Goal: Information Seeking & Learning: Learn about a topic

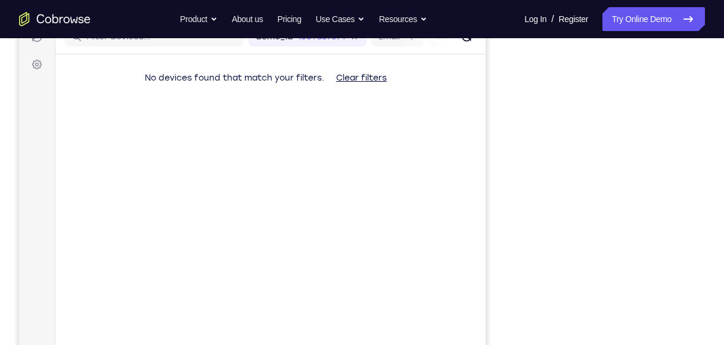
scroll to position [212, 0]
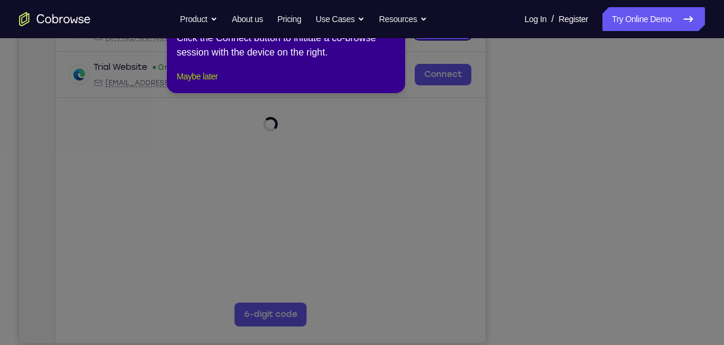
click at [210, 83] on button "Maybe later" at bounding box center [196, 76] width 41 height 14
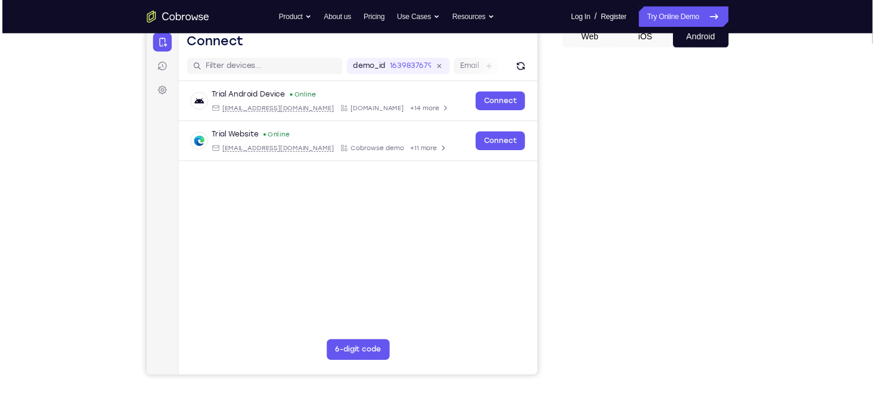
scroll to position [124, 0]
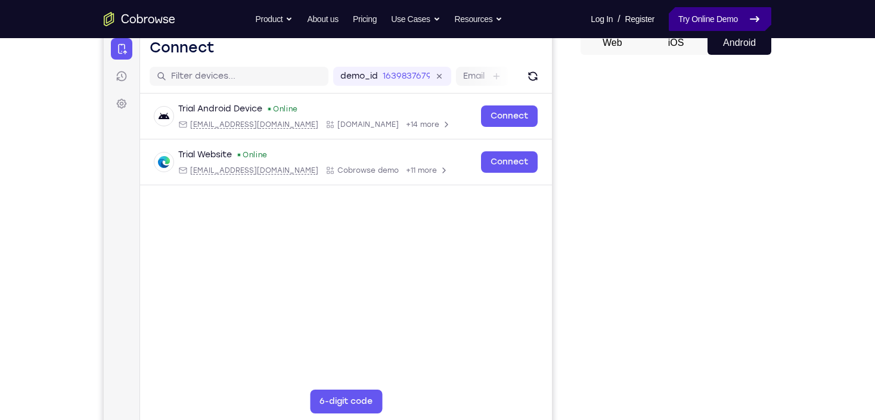
click at [715, 13] on link "Try Online Demo" at bounding box center [720, 19] width 103 height 24
click at [728, 21] on link "Try Online Demo" at bounding box center [720, 19] width 103 height 24
click at [747, 20] on icon at bounding box center [754, 19] width 14 height 14
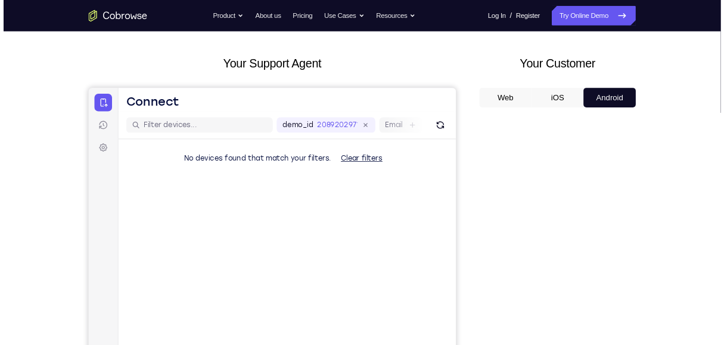
scroll to position [143, 0]
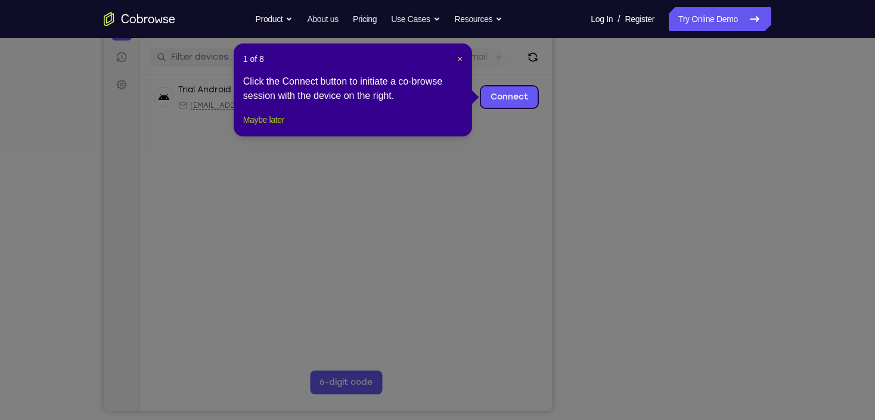
drag, startPoint x: 272, startPoint y: 135, endPoint x: 375, endPoint y: 165, distance: 108.1
click at [272, 127] on button "Maybe later" at bounding box center [263, 120] width 41 height 14
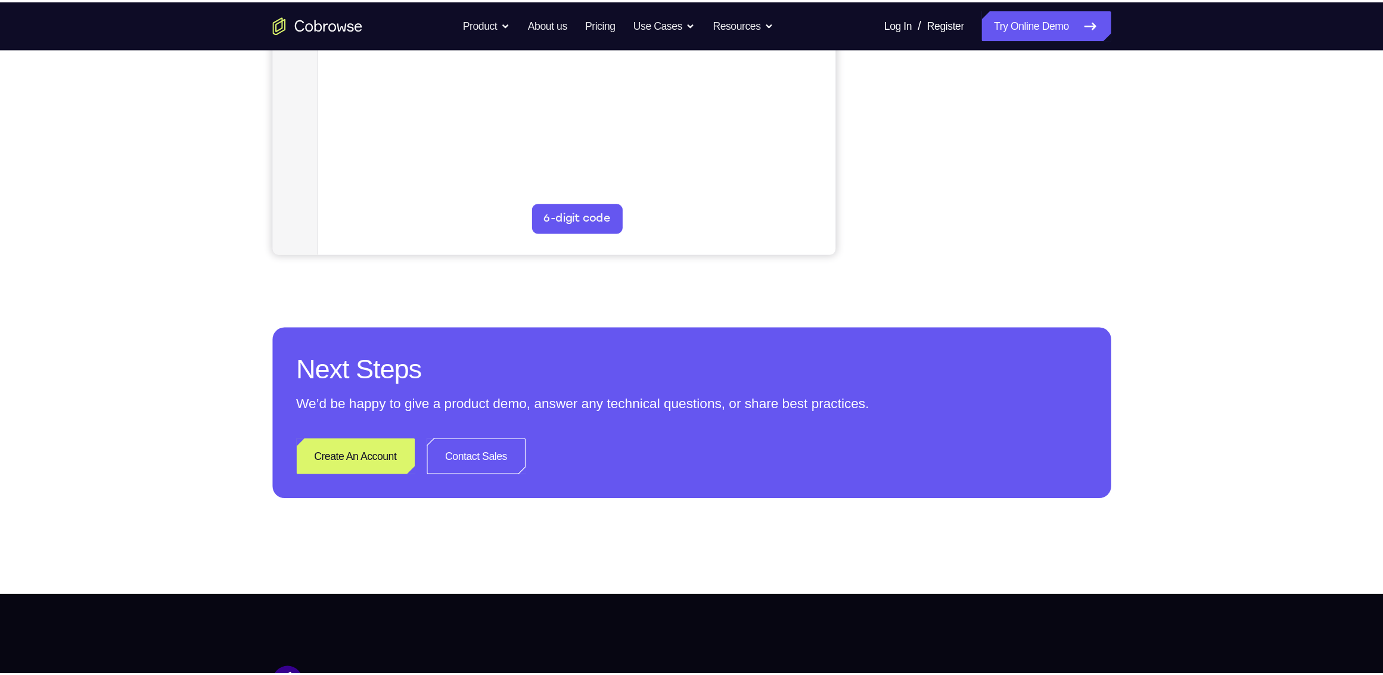
scroll to position [0, 0]
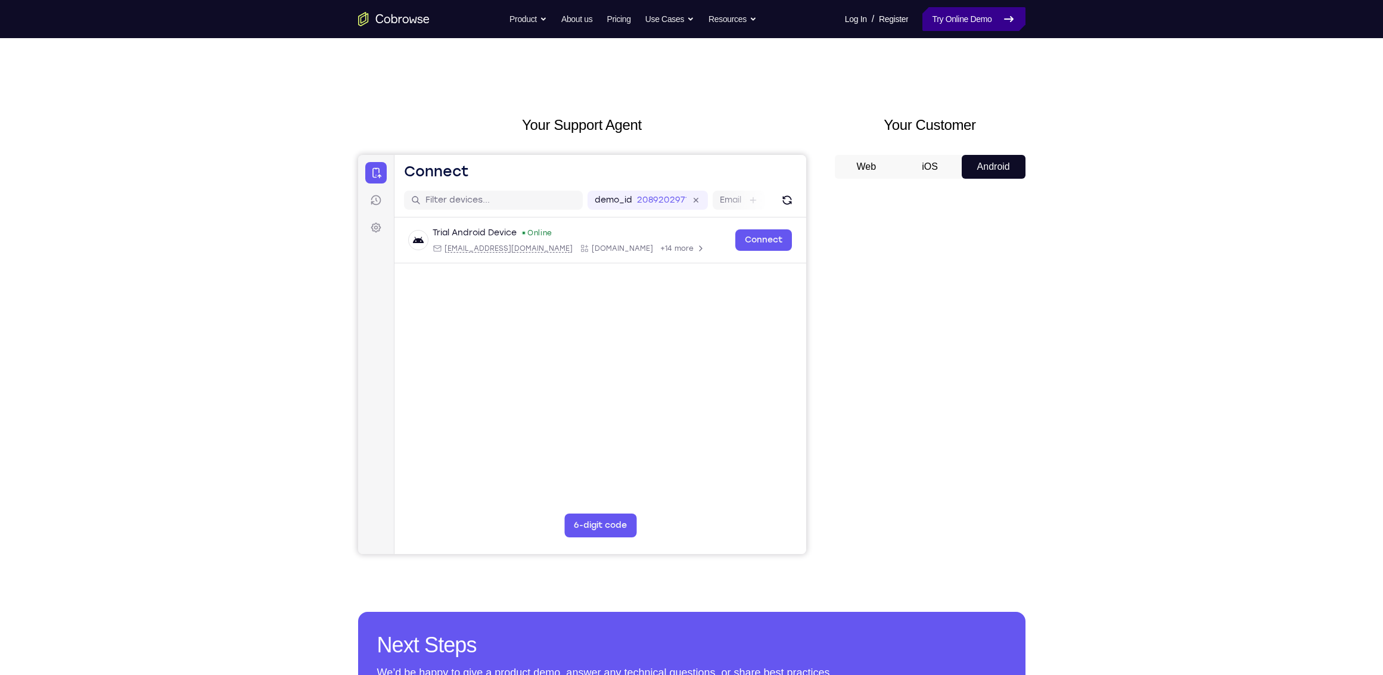
click at [874, 17] on link "Try Online Demo" at bounding box center [974, 19] width 103 height 24
click at [874, 172] on button "iOS" at bounding box center [930, 167] width 64 height 24
click at [874, 172] on button "Android" at bounding box center [994, 167] width 64 height 24
click at [874, 8] on link "Try Online Demo" at bounding box center [974, 19] width 103 height 24
click at [874, 17] on link "Try Online Demo" at bounding box center [974, 19] width 103 height 24
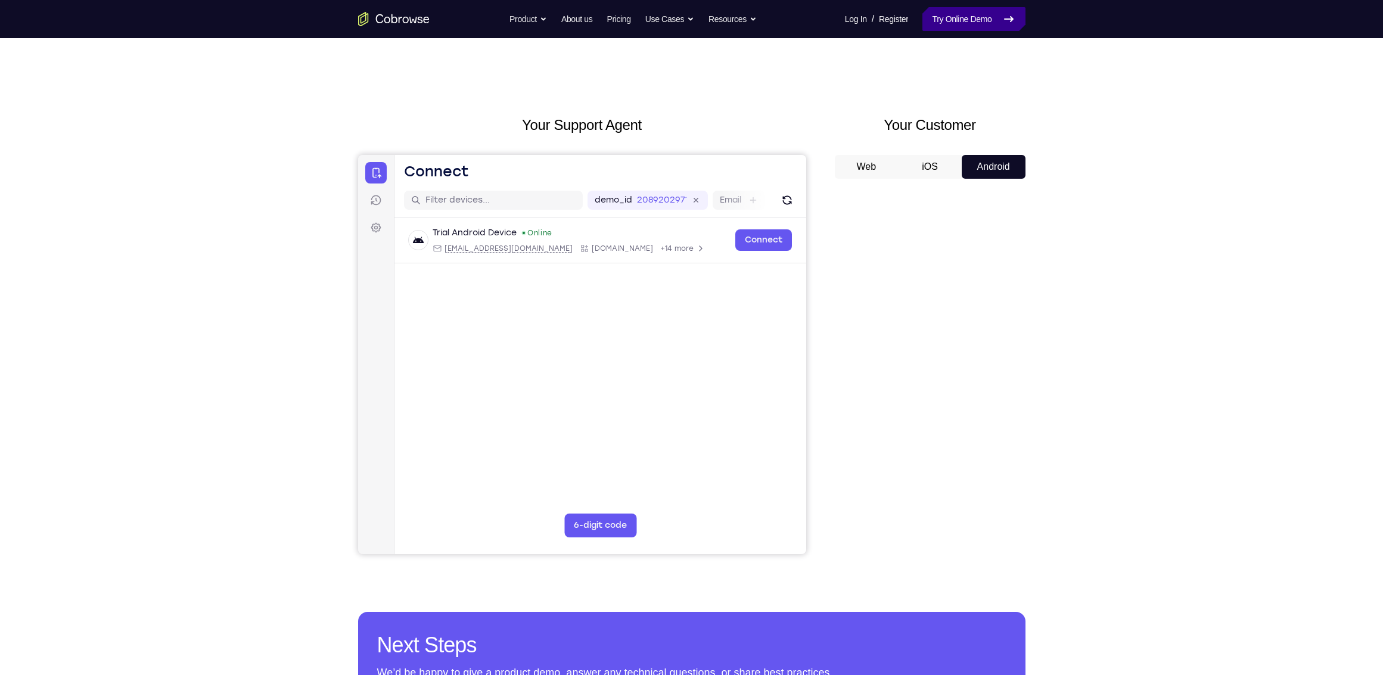
click at [874, 17] on link "Try Online Demo" at bounding box center [974, 19] width 103 height 24
click at [874, 17] on link "Register" at bounding box center [893, 19] width 29 height 24
click at [874, 17] on link "Try Online Demo" at bounding box center [974, 19] width 103 height 24
click at [874, 29] on link "Try Online Demo" at bounding box center [974, 19] width 103 height 24
click at [874, 164] on button "iOS" at bounding box center [930, 167] width 64 height 24
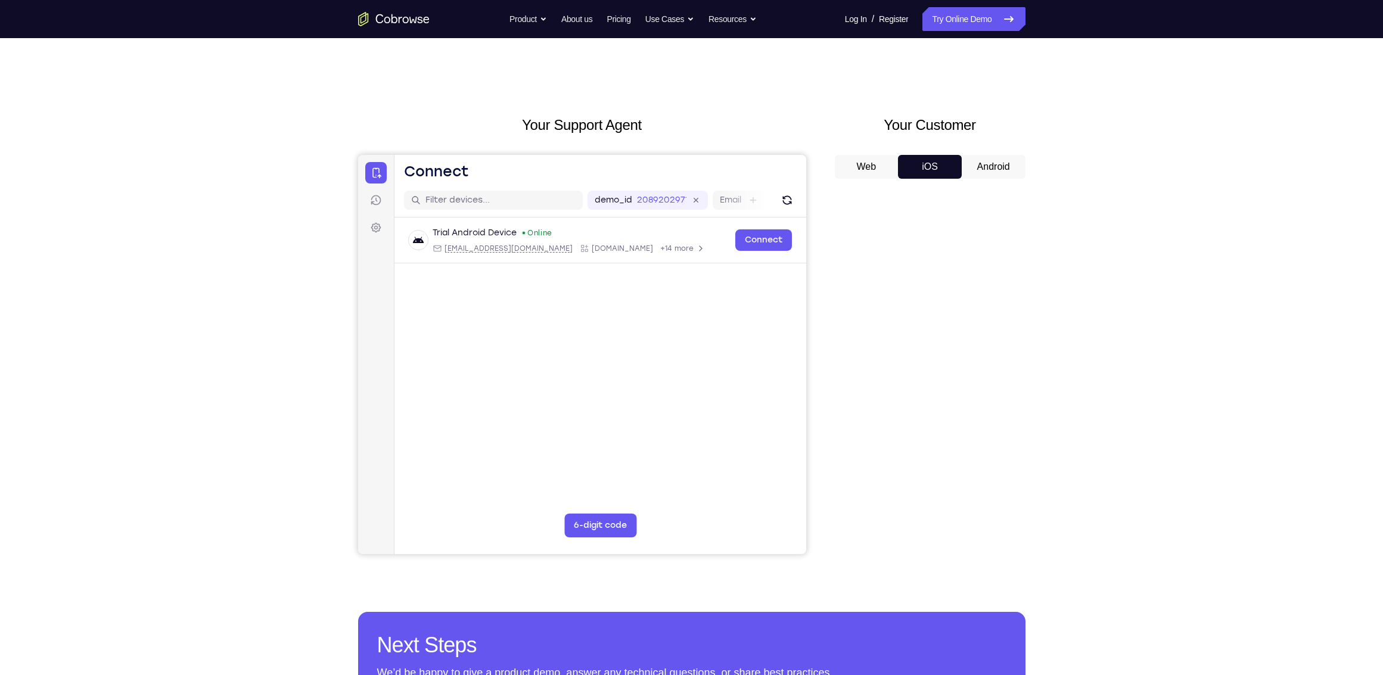
click at [874, 164] on button "Android" at bounding box center [994, 167] width 64 height 24
drag, startPoint x: 941, startPoint y: 170, endPoint x: 946, endPoint y: 170, distance: 6.0
click at [874, 170] on button "iOS" at bounding box center [930, 167] width 64 height 24
click at [874, 172] on button "Android" at bounding box center [994, 167] width 64 height 24
click at [874, 170] on button "iOS" at bounding box center [930, 167] width 64 height 24
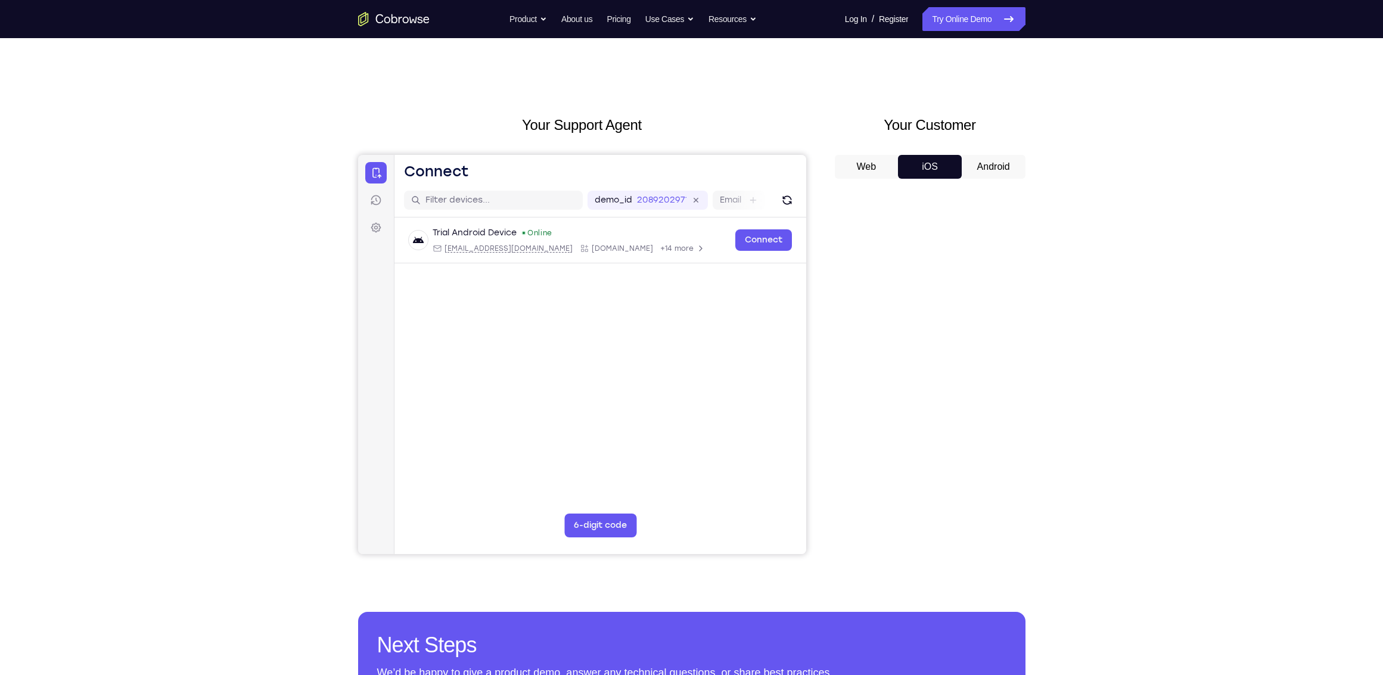
click at [874, 165] on button "Android" at bounding box center [994, 167] width 64 height 24
click at [874, 163] on button "iOS" at bounding box center [930, 167] width 64 height 24
click at [874, 166] on button "Android" at bounding box center [994, 167] width 64 height 24
click at [874, 161] on button "Web" at bounding box center [867, 167] width 64 height 24
drag, startPoint x: 921, startPoint y: 166, endPoint x: 963, endPoint y: 164, distance: 42.4
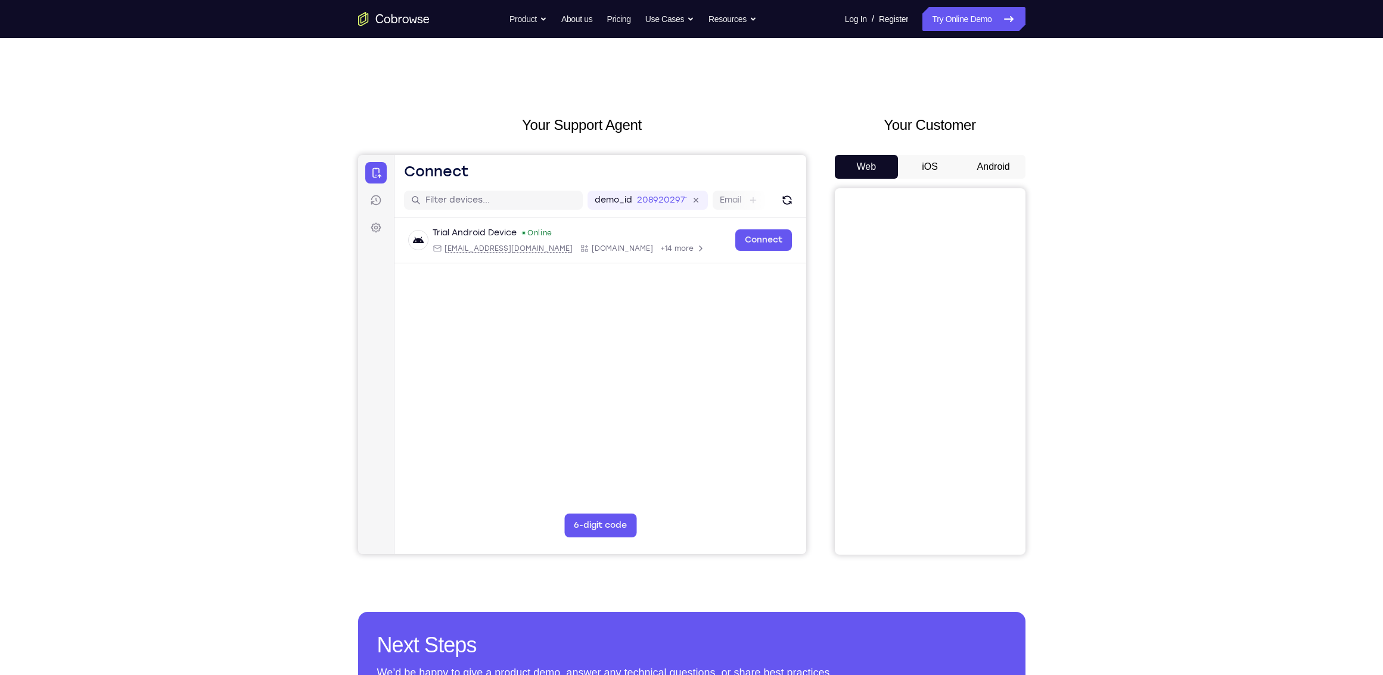
click at [874, 166] on button "iOS" at bounding box center [930, 167] width 64 height 24
click at [874, 165] on button "Android" at bounding box center [994, 167] width 64 height 24
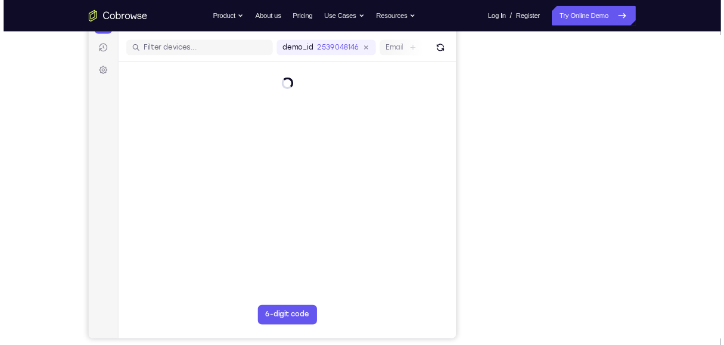
scroll to position [143, 0]
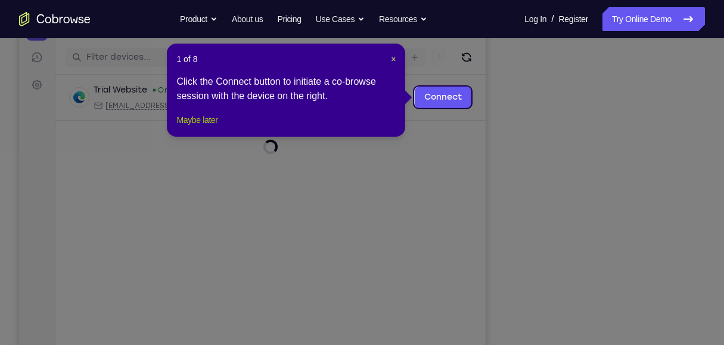
click at [199, 127] on button "Maybe later" at bounding box center [196, 120] width 41 height 14
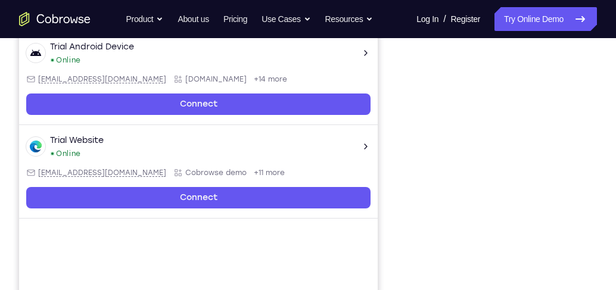
scroll to position [188, 0]
